Goal: Transaction & Acquisition: Purchase product/service

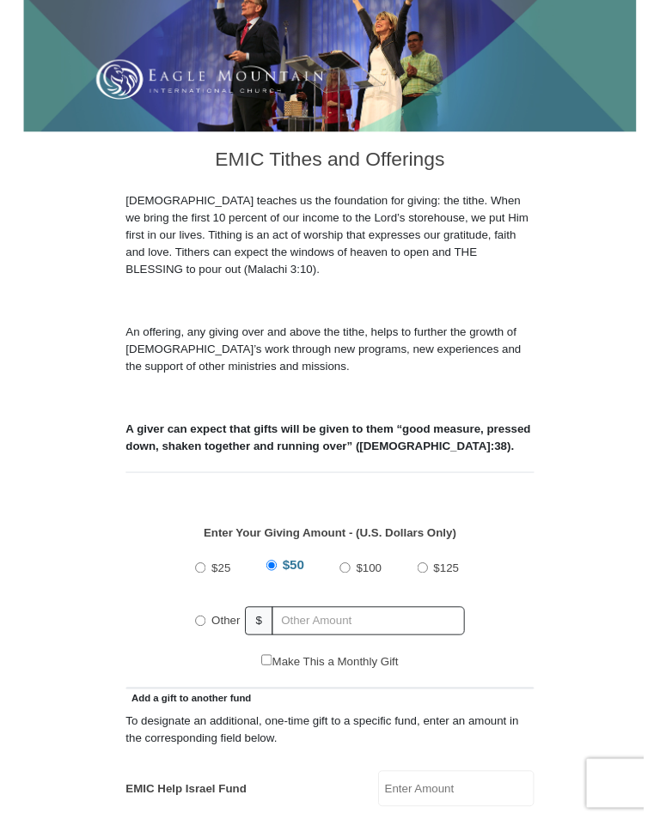
scroll to position [587, 0]
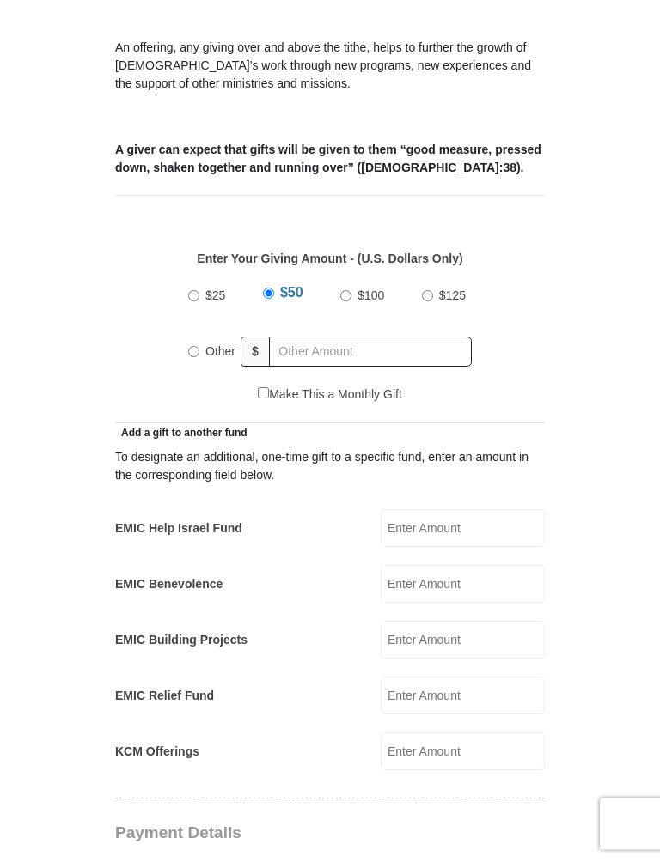
click at [191, 347] on input "Other" at bounding box center [193, 352] width 11 height 11
radio input "true"
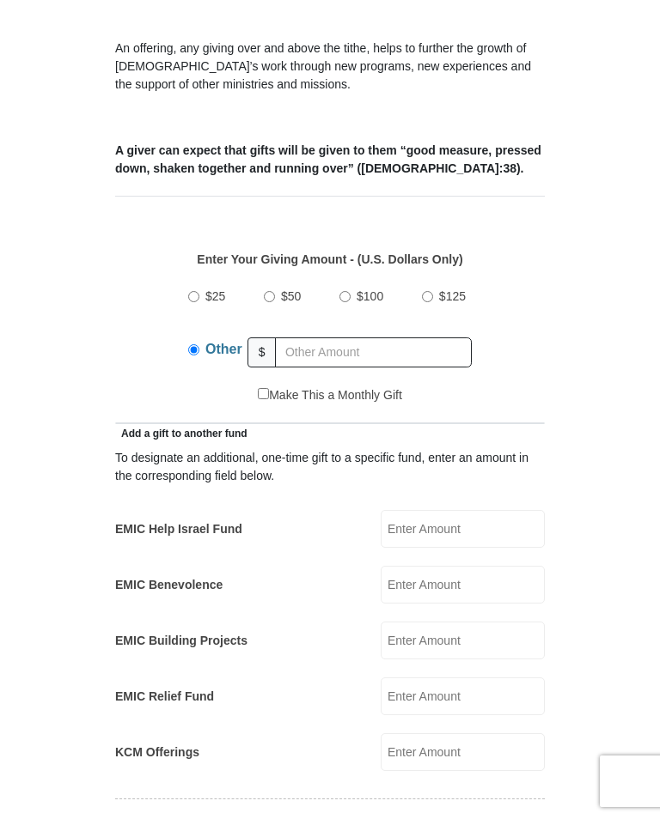
click at [199, 335] on label "Other" at bounding box center [223, 352] width 49 height 43
click at [198, 344] on input "Other" at bounding box center [193, 349] width 11 height 11
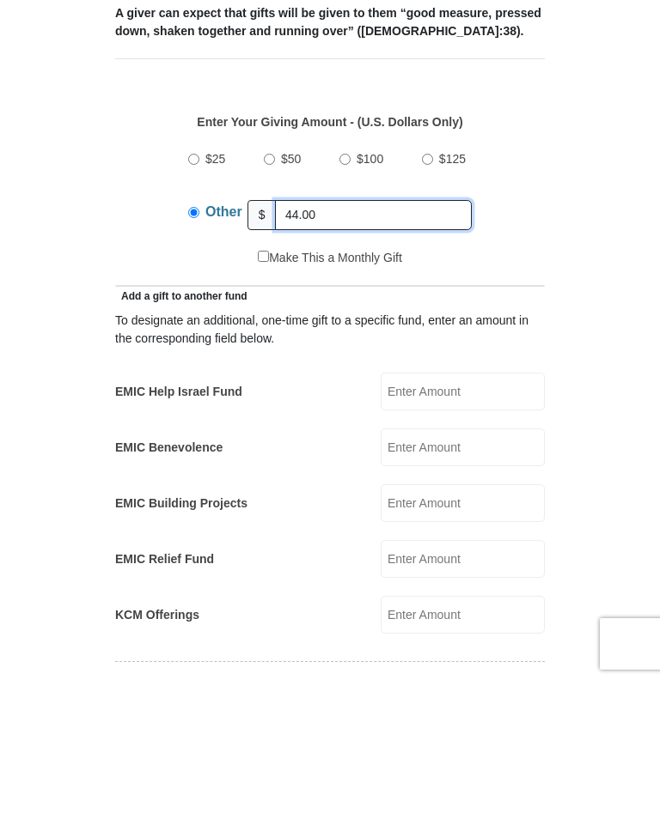
type input "44.00"
click at [469, 510] on input "EMIC Help Israel Fund" at bounding box center [463, 529] width 164 height 38
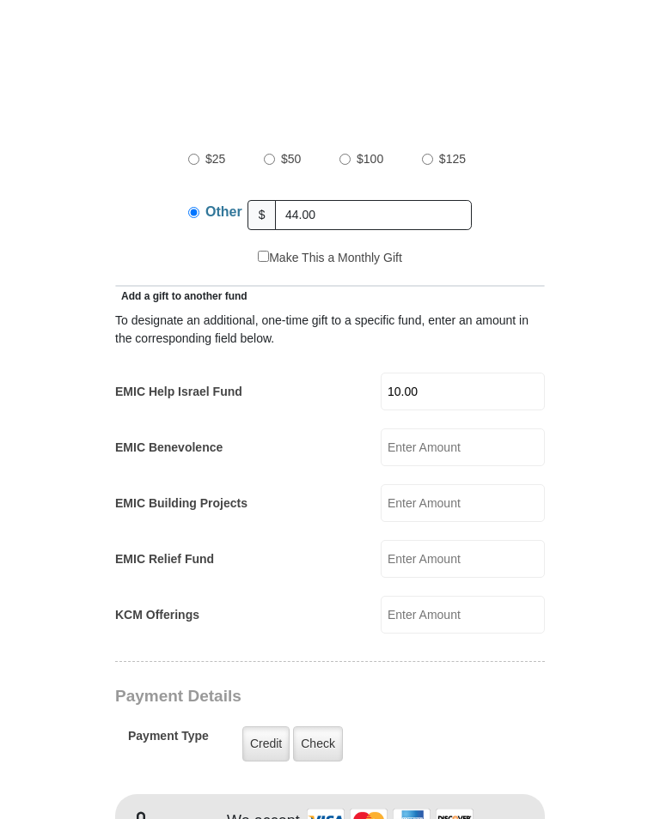
scroll to position [867, 0]
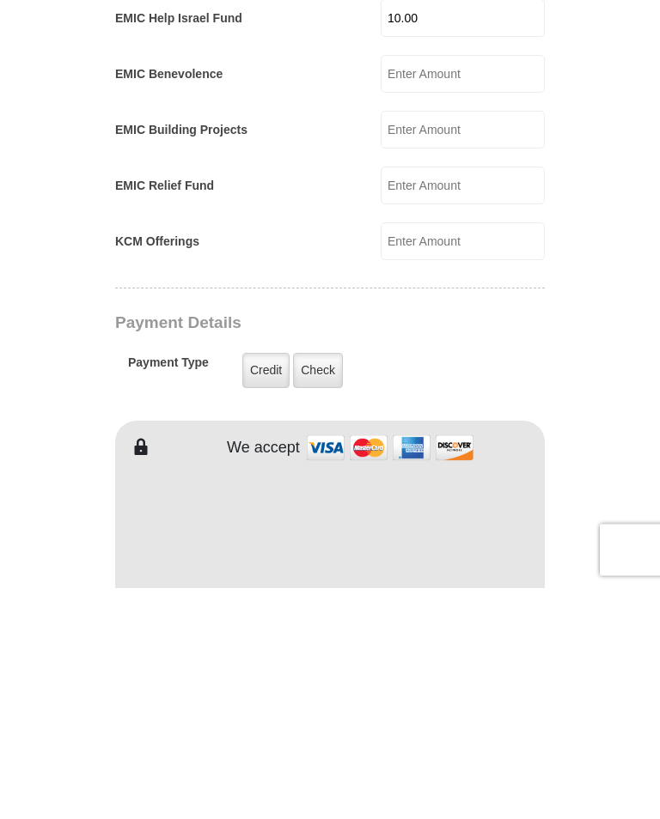
type input "10.00"
click at [328, 585] on label "Check" at bounding box center [318, 602] width 50 height 35
click at [0, 0] on input "Check" at bounding box center [0, 0] width 0 height 0
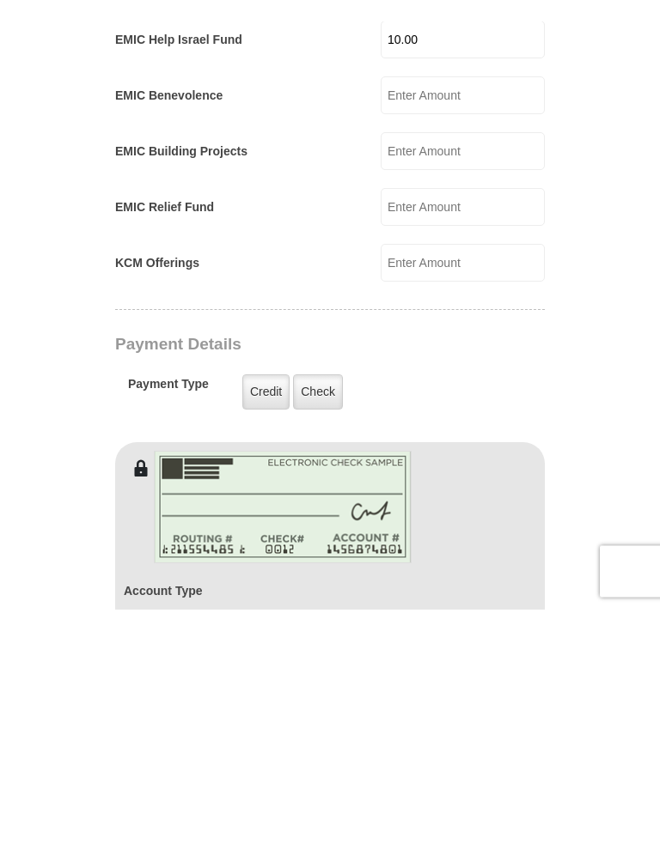
scroll to position [1099, 0]
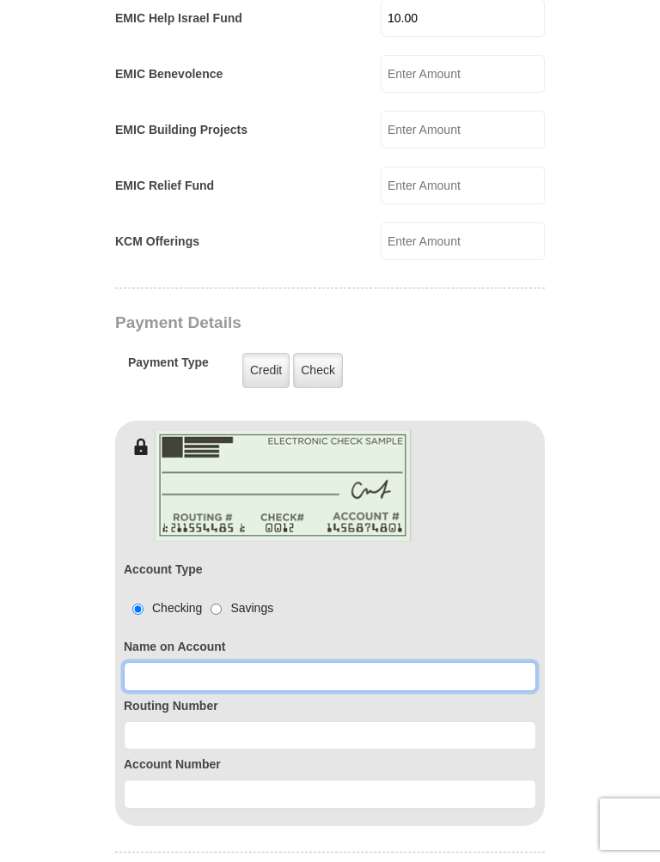
click at [139, 662] on input at bounding box center [330, 676] width 412 height 29
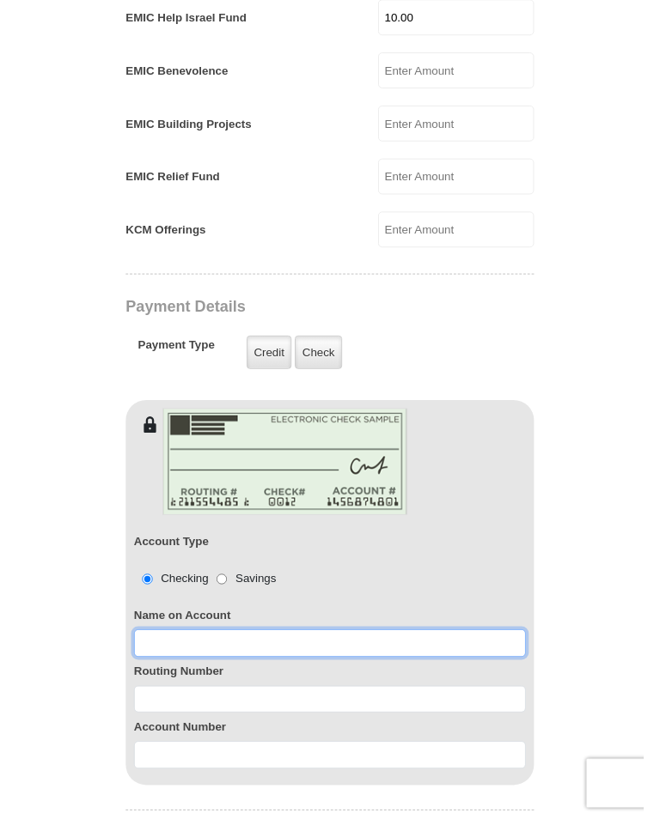
scroll to position [1222, 0]
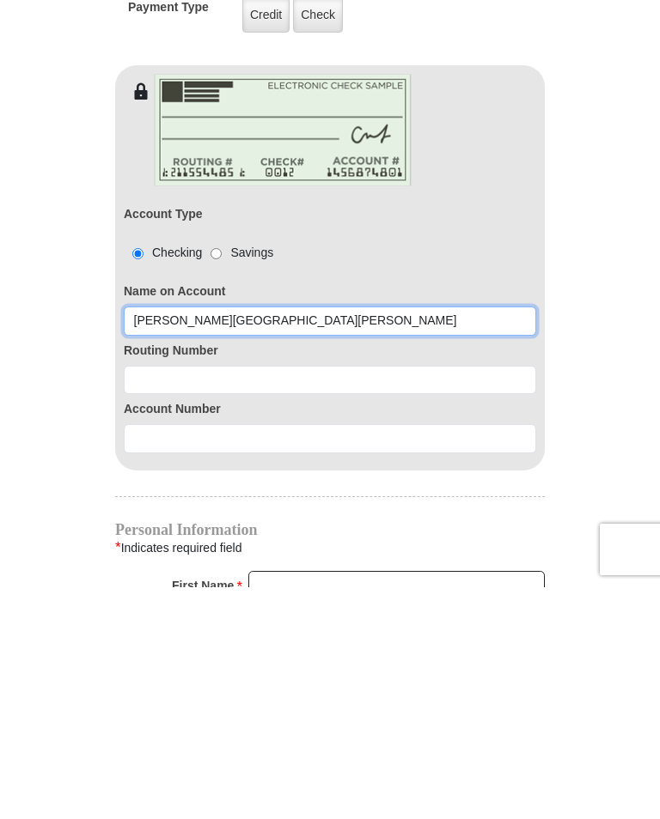
type input "[PERSON_NAME][GEOGRAPHIC_DATA][PERSON_NAME]"
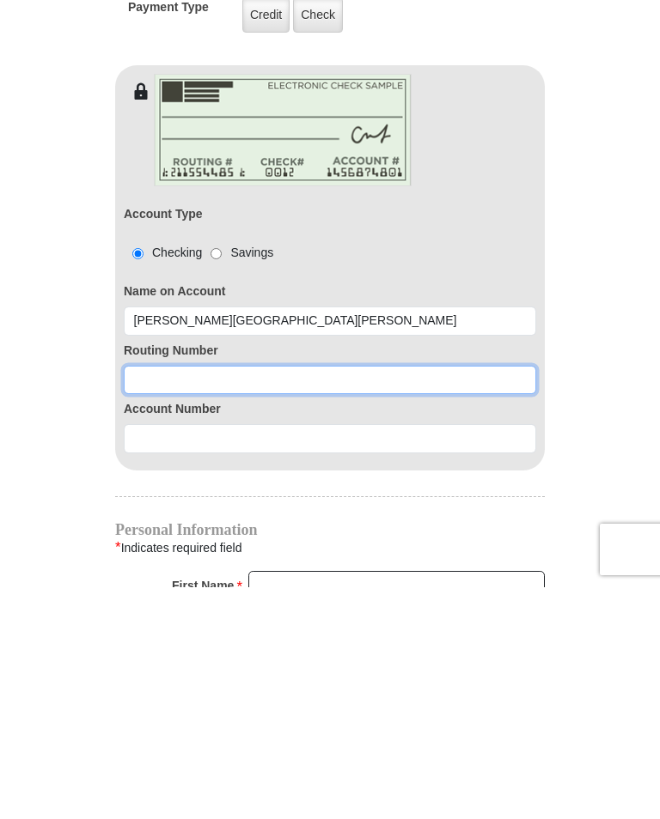
click at [151, 598] on input at bounding box center [330, 612] width 412 height 29
type input "111000025"
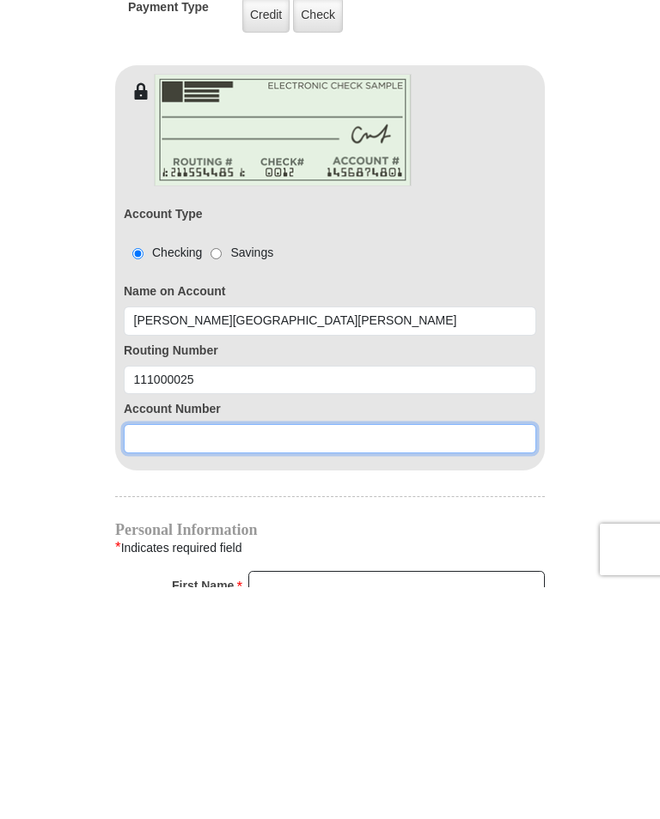
click at [166, 656] on input at bounding box center [330, 670] width 412 height 29
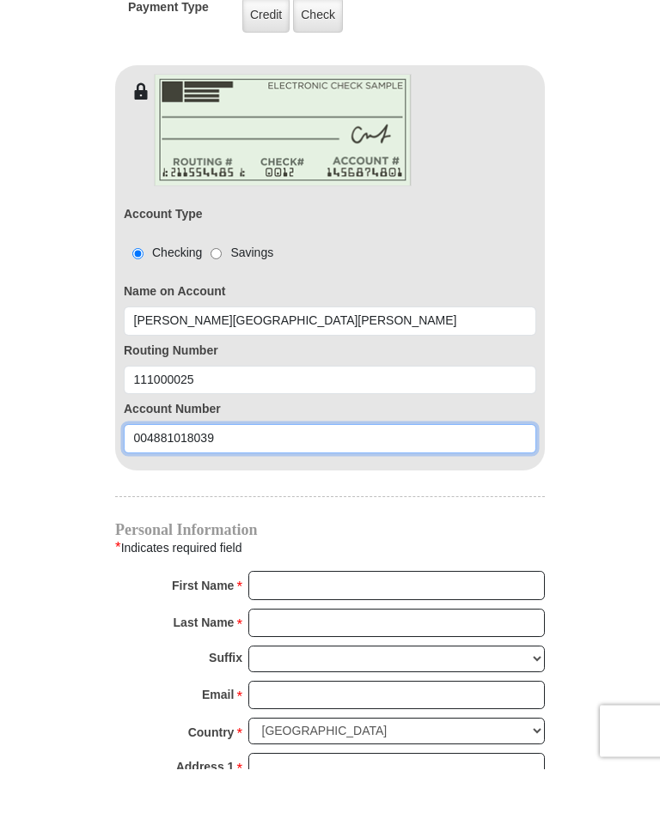
scroll to position [1425, 0]
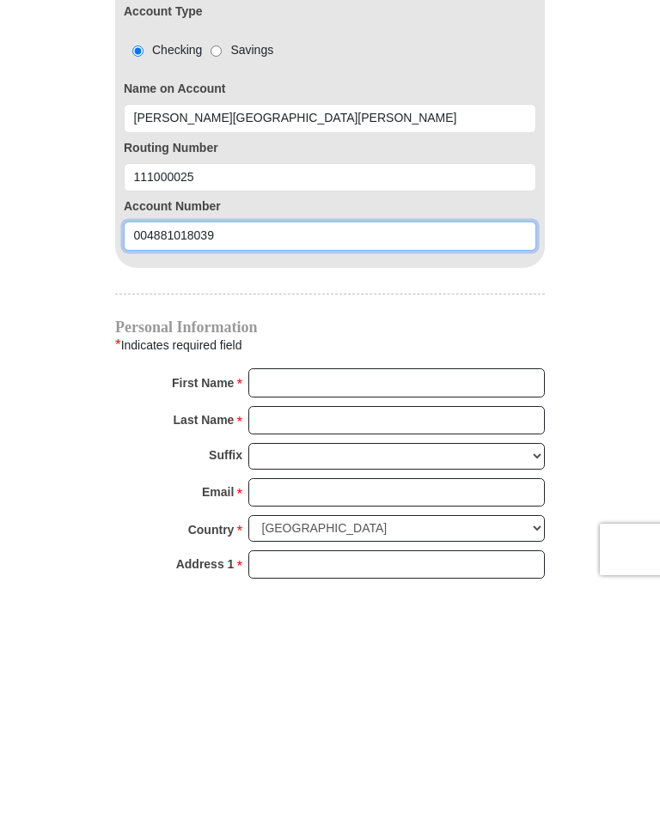
type input "004881018039"
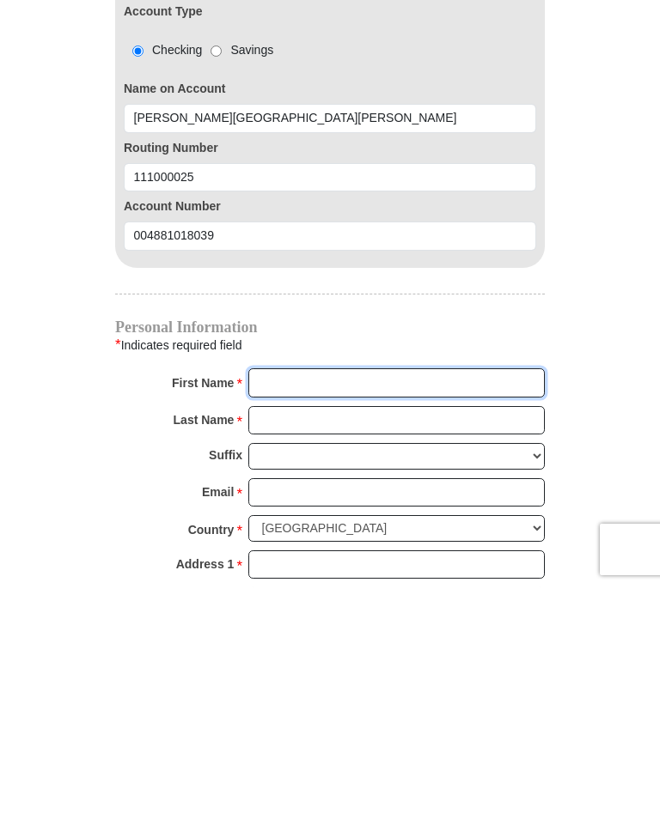
click at [286, 600] on input "First Name *" at bounding box center [396, 614] width 296 height 29
type input "[PERSON_NAME]"
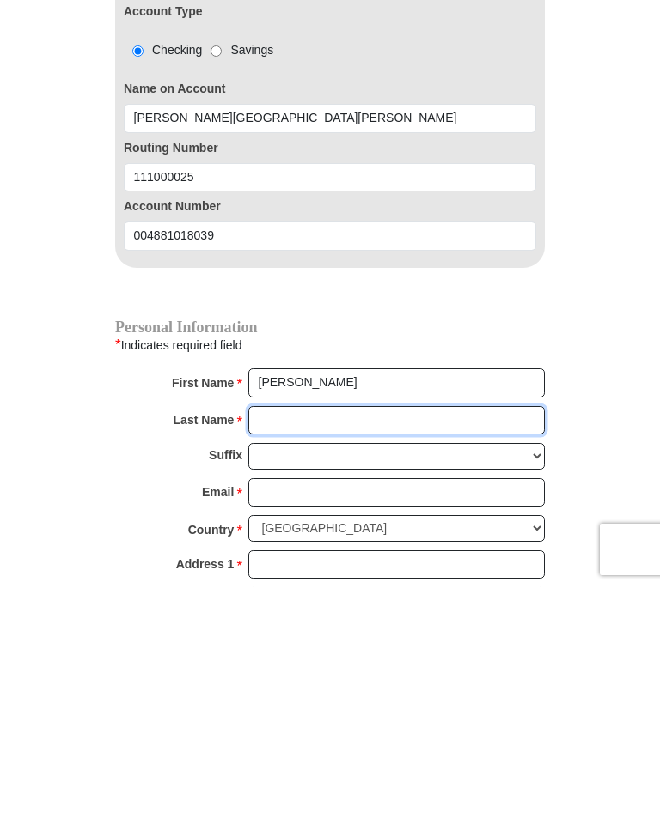
type input "[PERSON_NAME]"
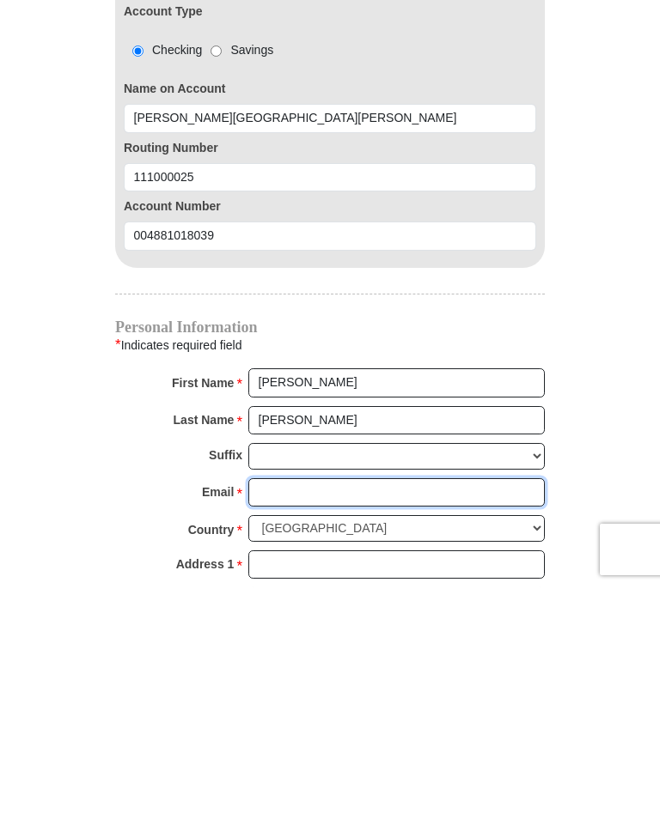
type input "[EMAIL_ADDRESS][DOMAIN_NAME]"
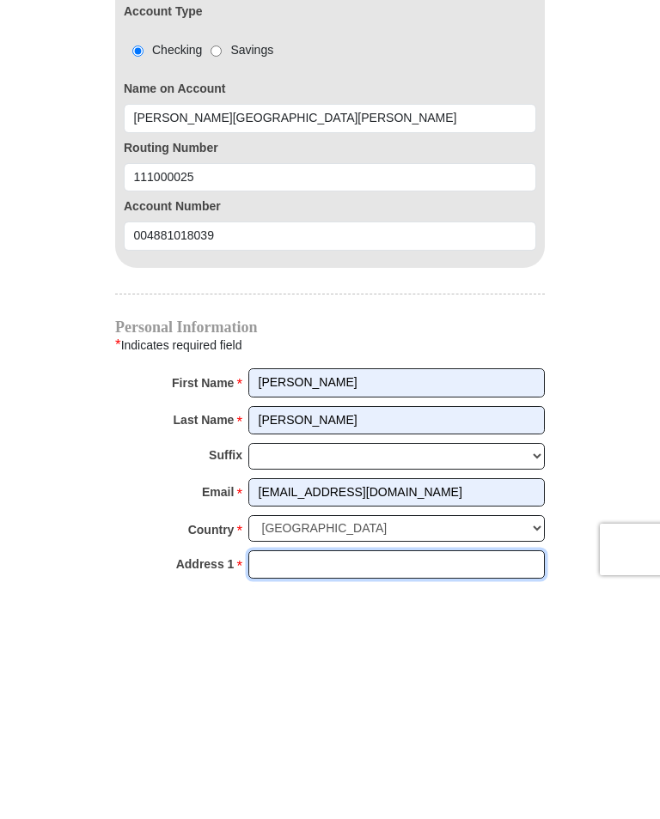
type input "[STREET_ADDRESS]"
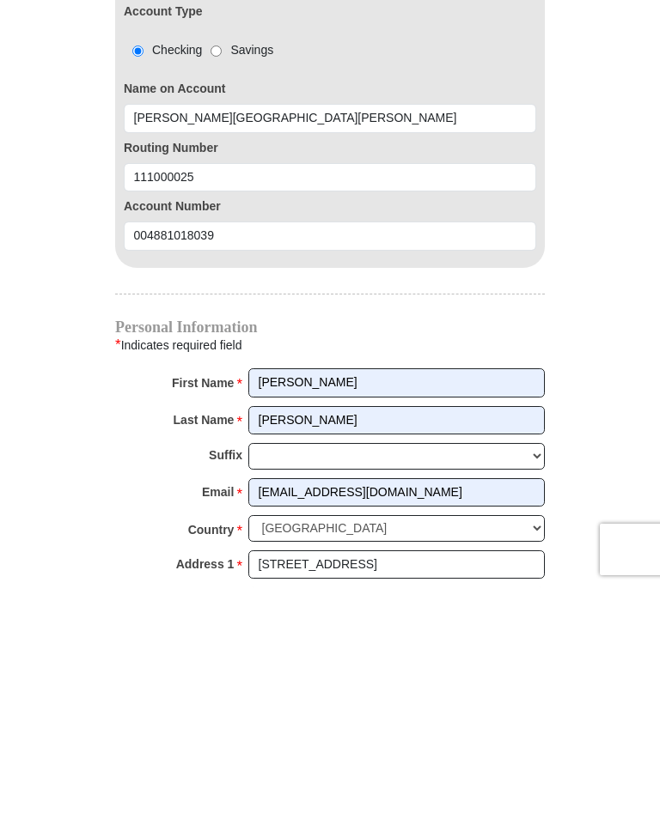
type input "Midland"
select select "[GEOGRAPHIC_DATA]"
type input "79705"
type input "4322888070"
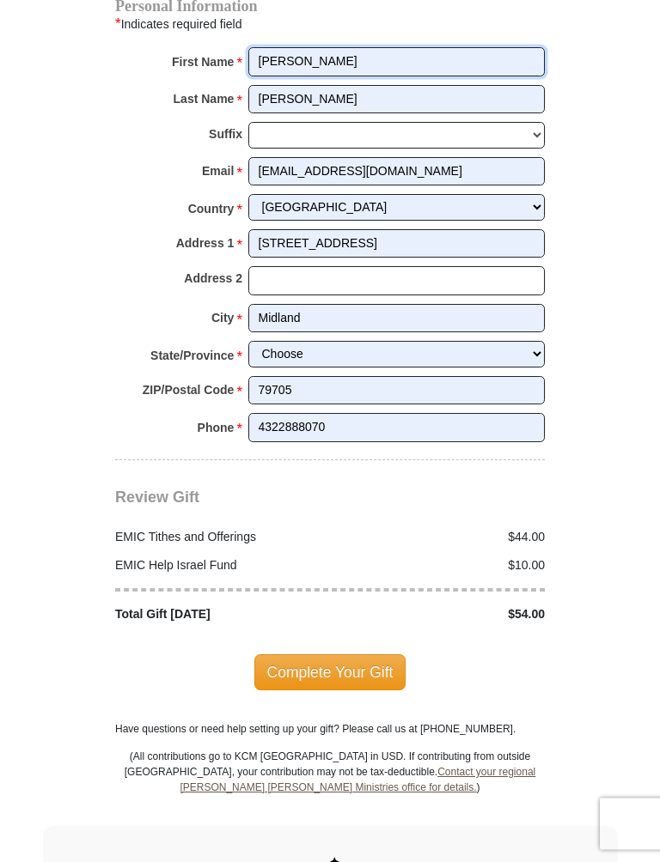
scroll to position [1979, 0]
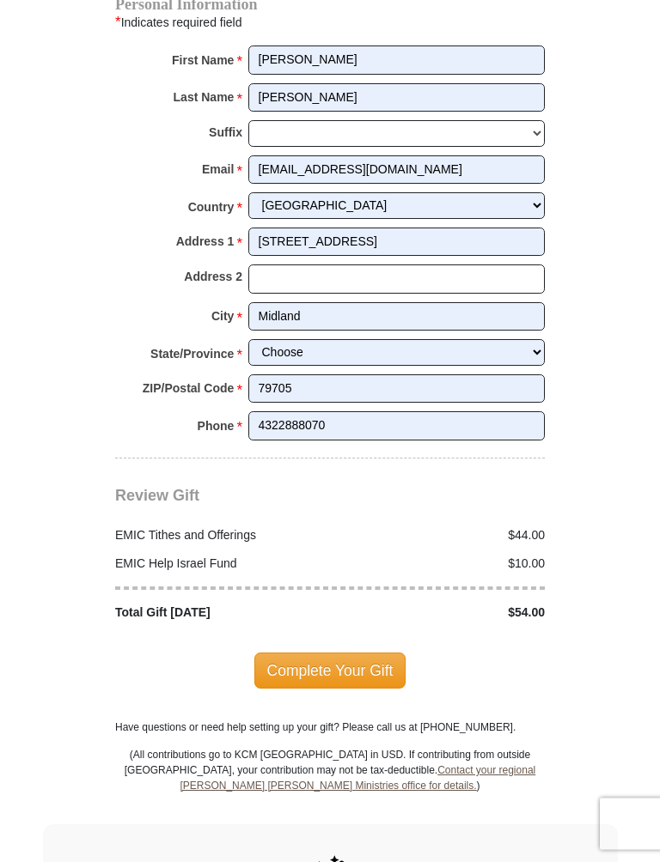
click at [374, 654] on span "Complete Your Gift" at bounding box center [330, 672] width 152 height 36
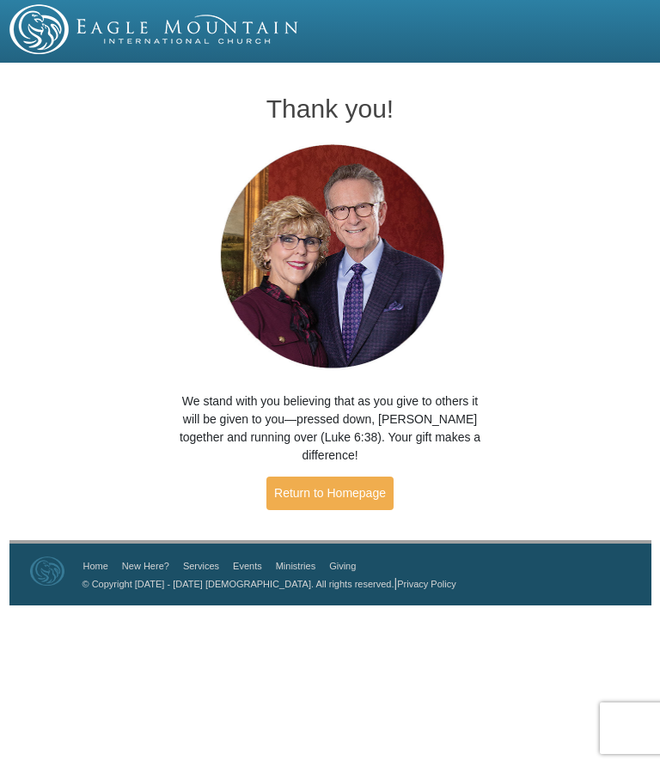
click at [353, 477] on link "Return to Homepage" at bounding box center [329, 493] width 127 height 33
